Goal: Information Seeking & Learning: Learn about a topic

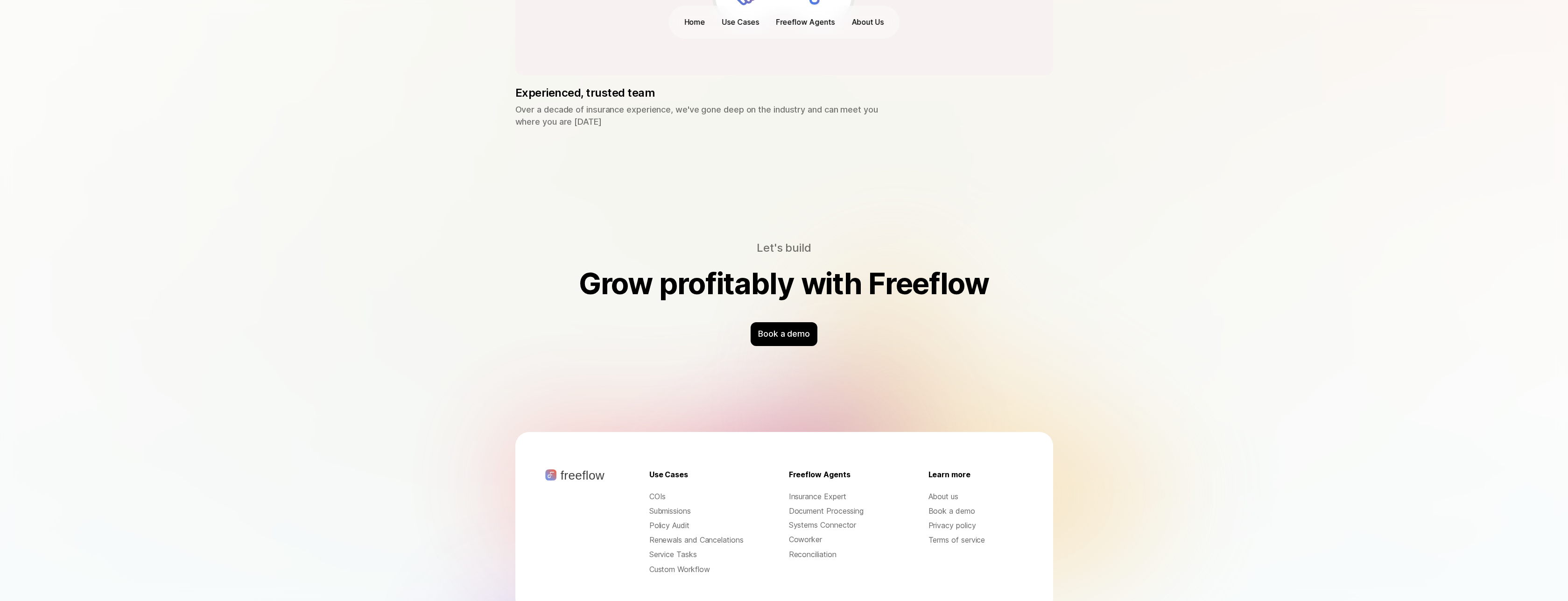
scroll to position [2825, 0]
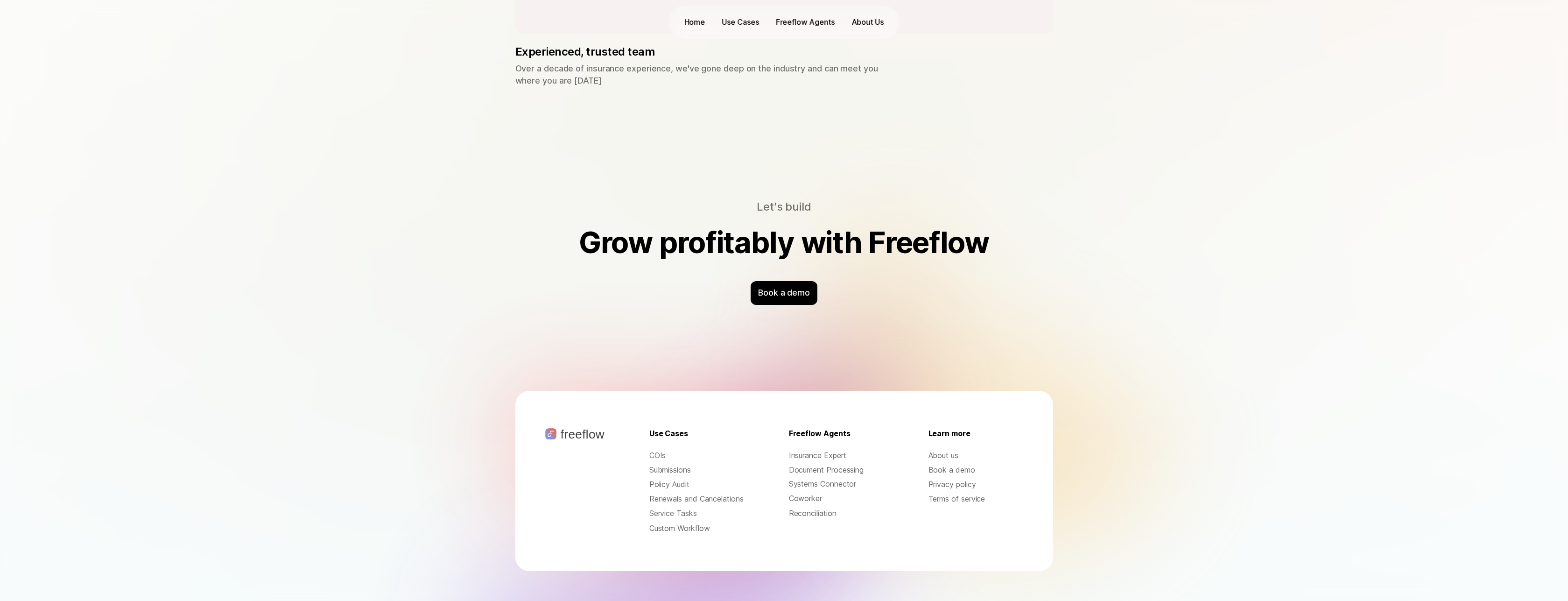
click at [938, 450] on p "About us" at bounding box center [976, 455] width 95 height 11
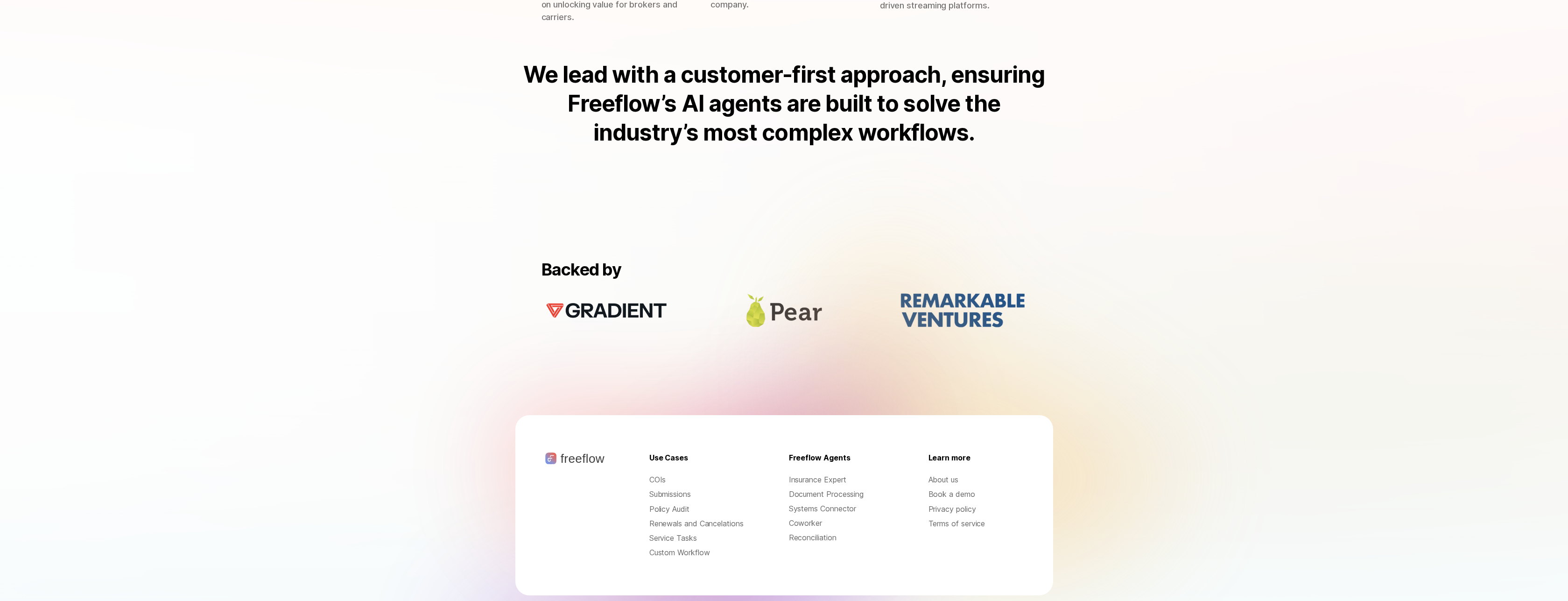
scroll to position [726, 0]
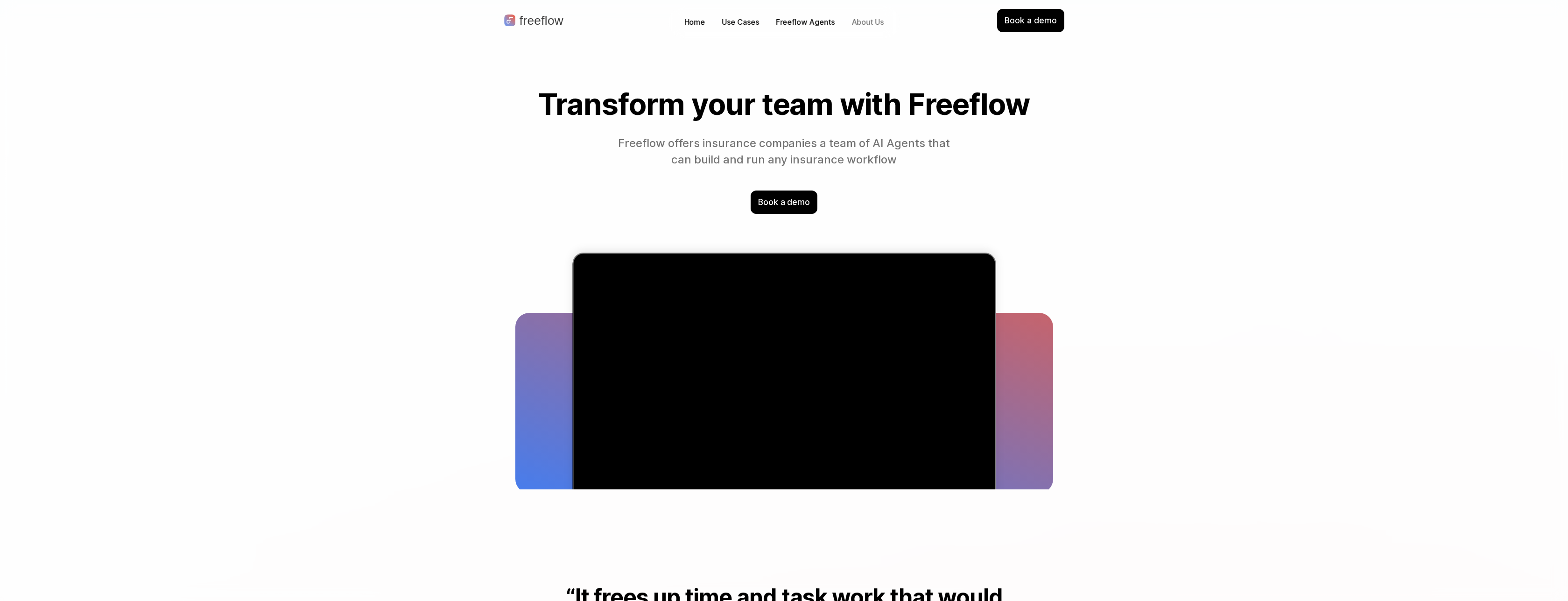
click at [880, 24] on p "About Us" at bounding box center [867, 23] width 32 height 11
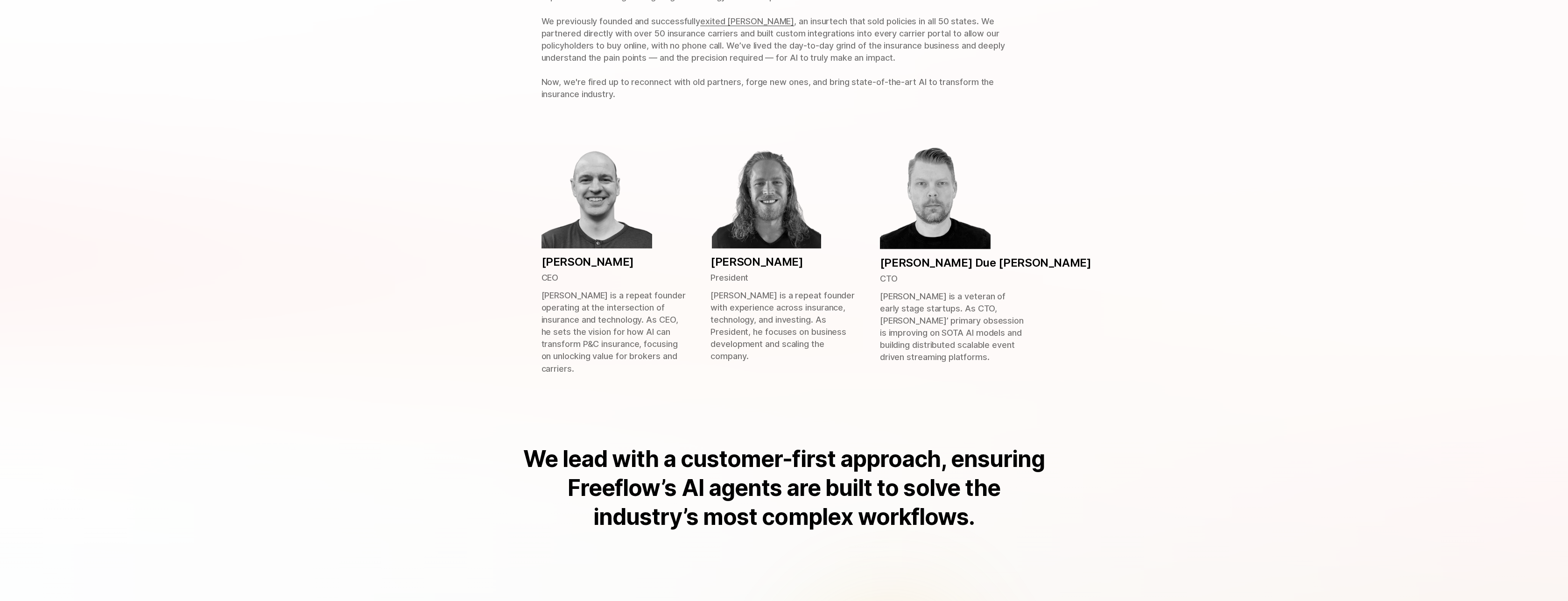
scroll to position [336, 0]
